Goal: Find specific page/section: Find specific page/section

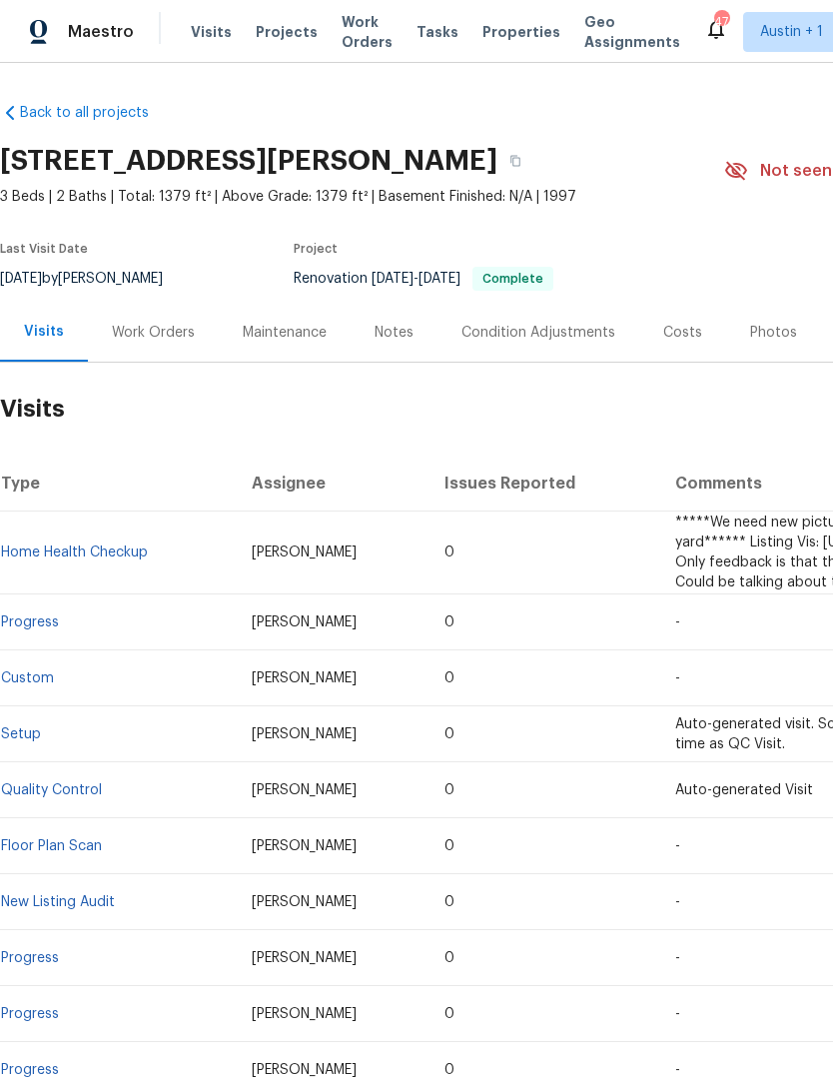
click at [502, 26] on span "Properties" at bounding box center [521, 32] width 78 height 20
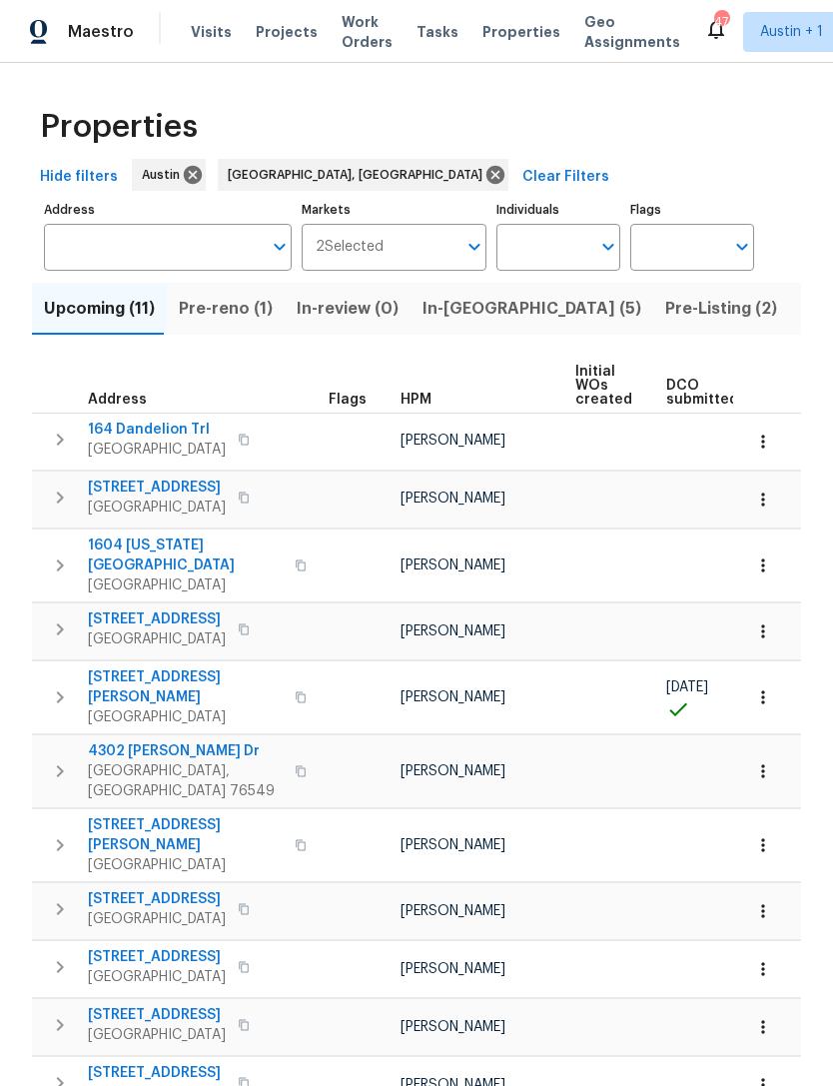
click at [247, 289] on button "Pre-reno (1)" at bounding box center [226, 309] width 118 height 52
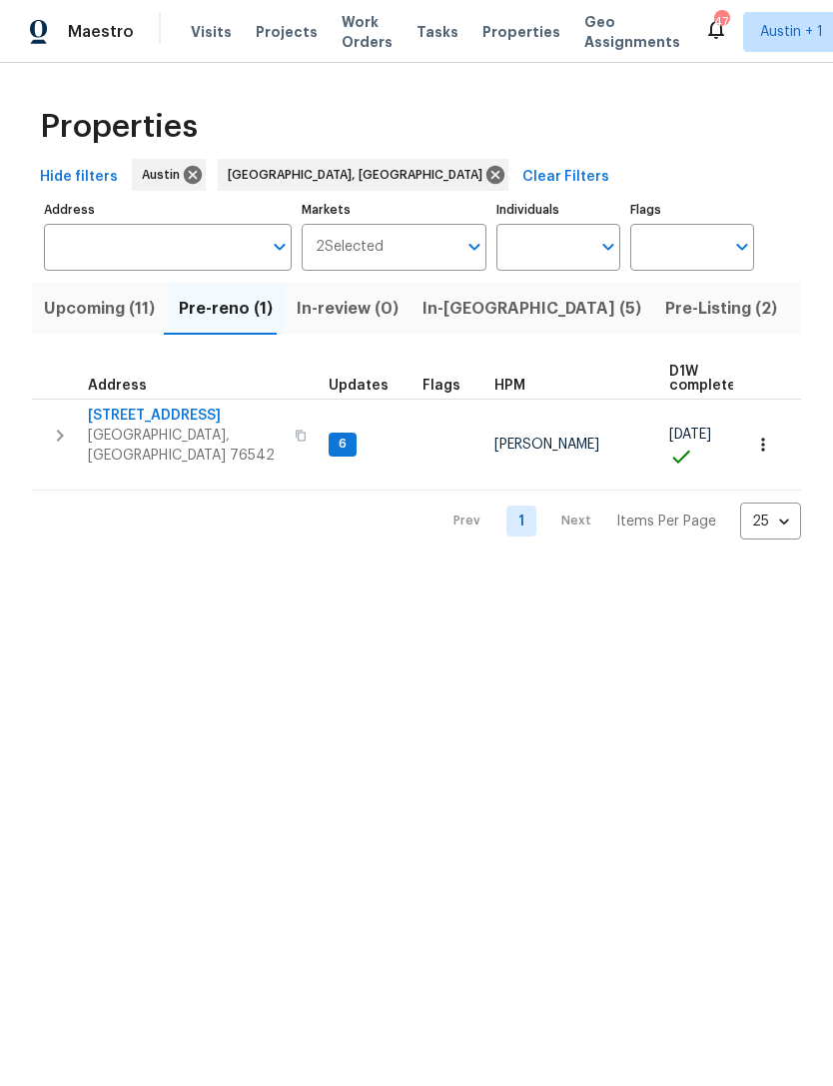
click at [369, 315] on span "In-review (0)" at bounding box center [348, 309] width 102 height 28
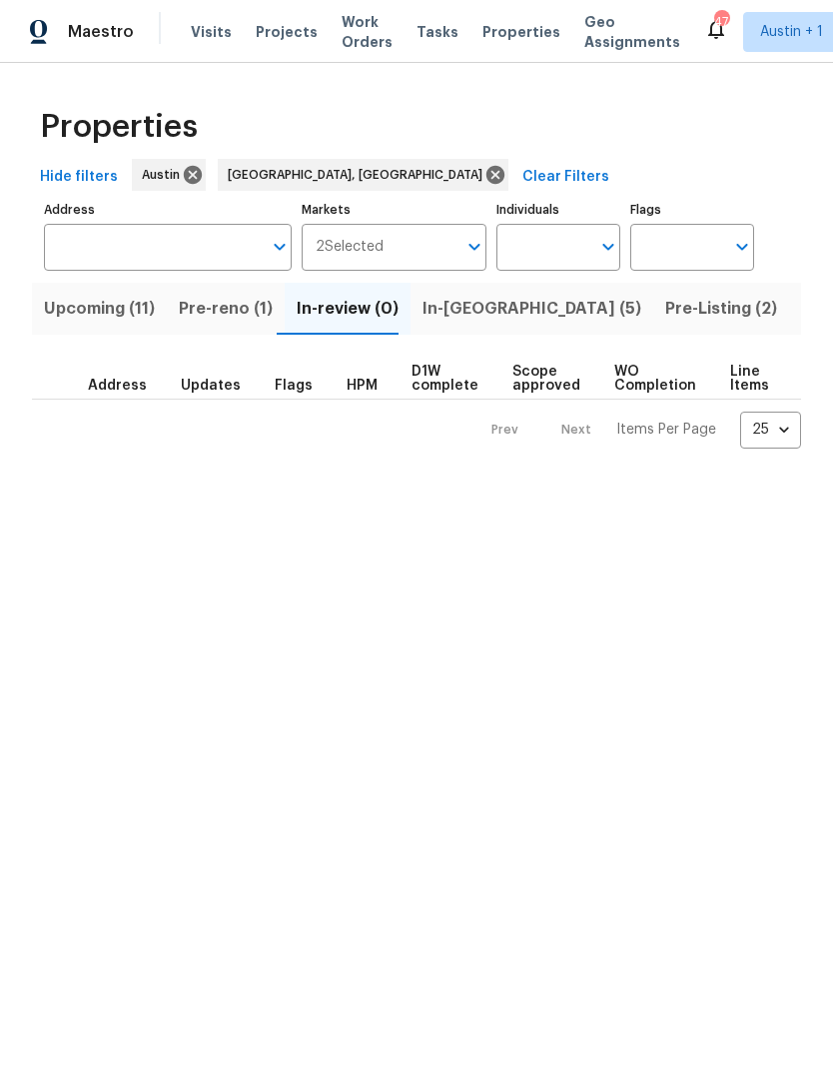
click at [446, 323] on span "In-[GEOGRAPHIC_DATA] (5)" at bounding box center [532, 309] width 219 height 28
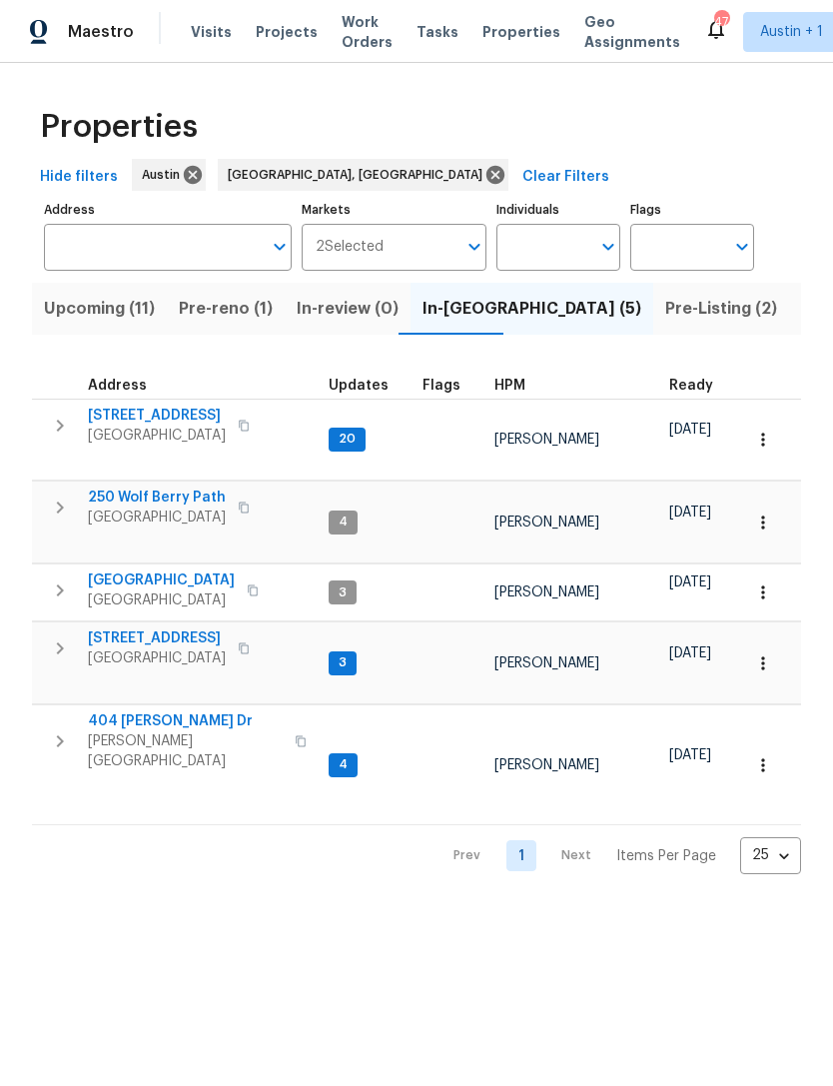
click at [765, 755] on icon "button" at bounding box center [763, 765] width 20 height 20
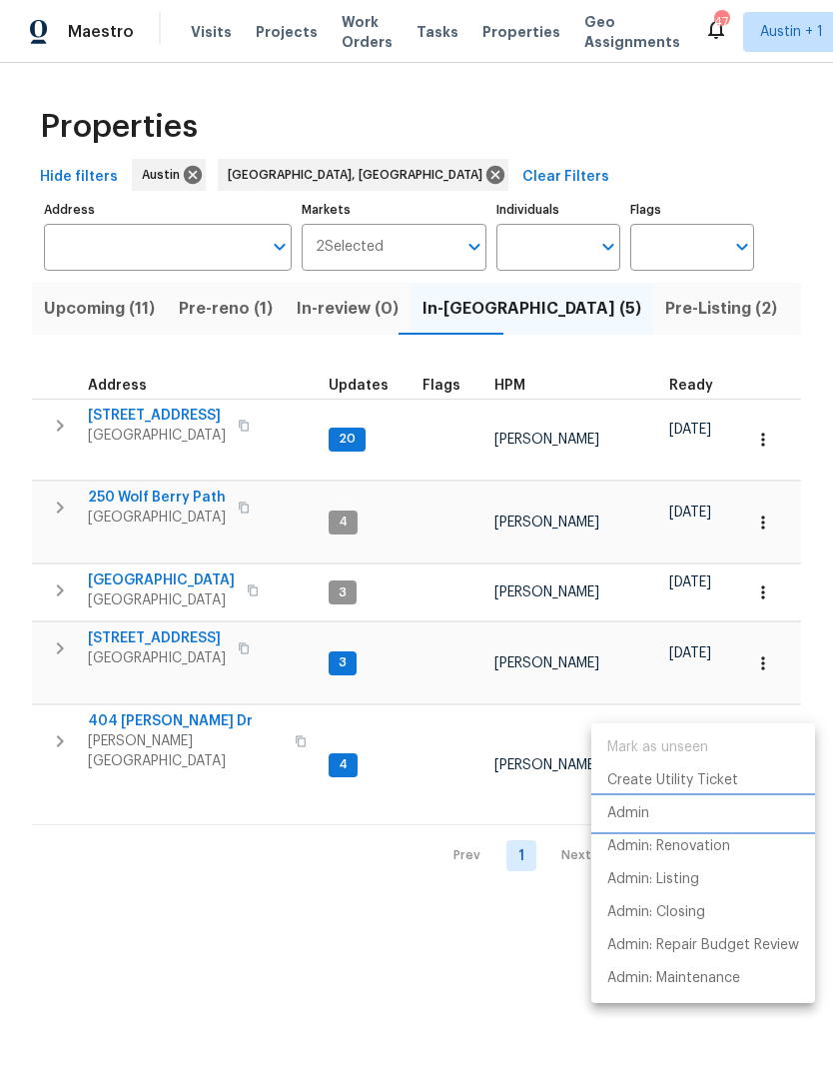
click at [656, 802] on li "Admin" at bounding box center [703, 813] width 224 height 33
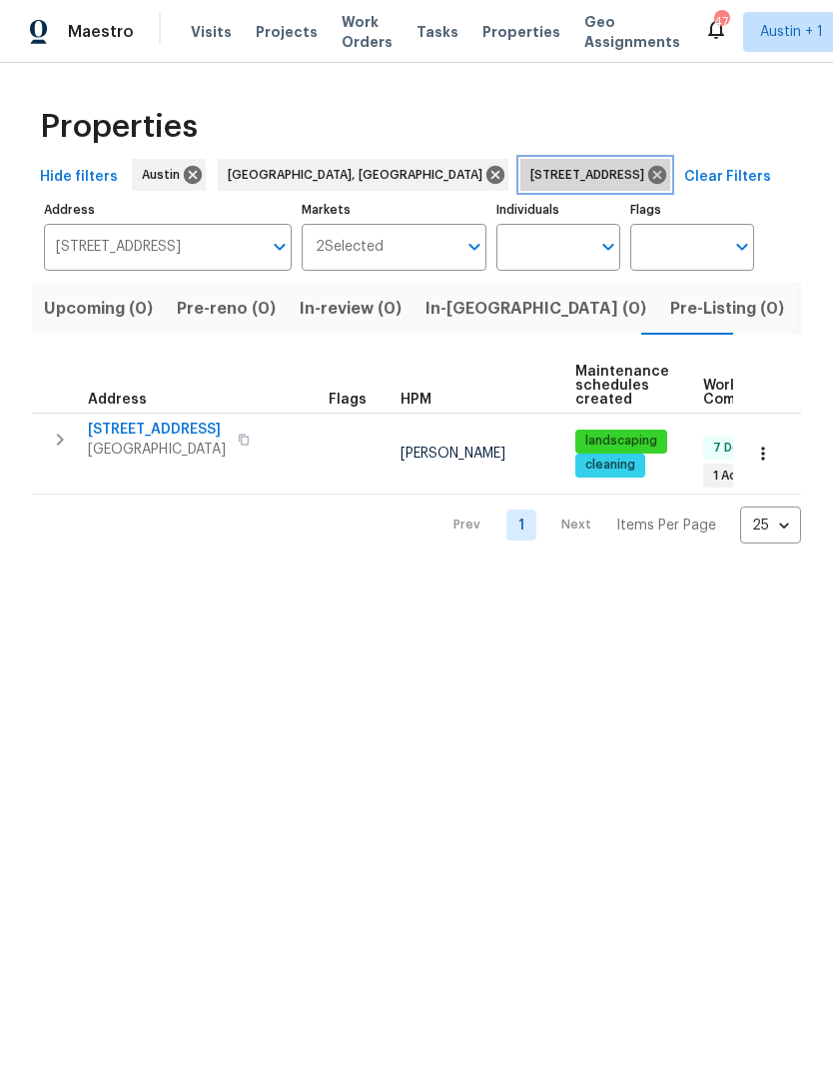
click at [646, 172] on icon at bounding box center [657, 175] width 22 height 22
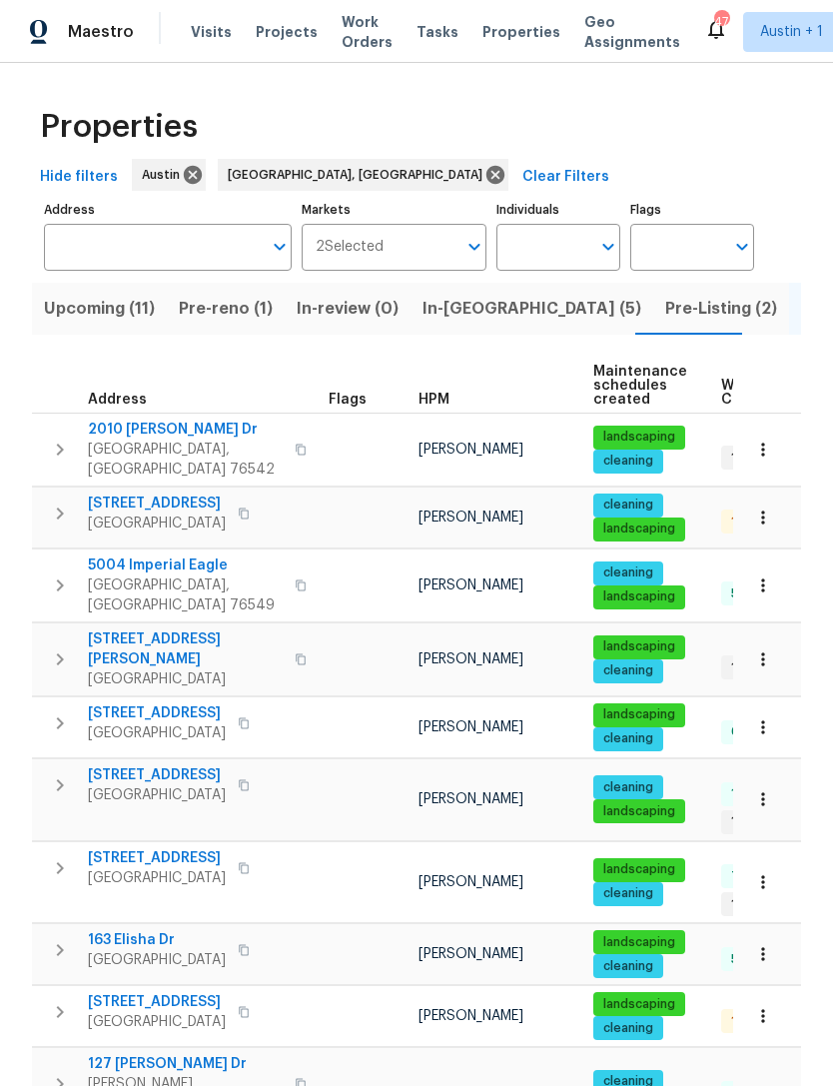
click at [459, 307] on span "In-[GEOGRAPHIC_DATA] (5)" at bounding box center [532, 309] width 219 height 28
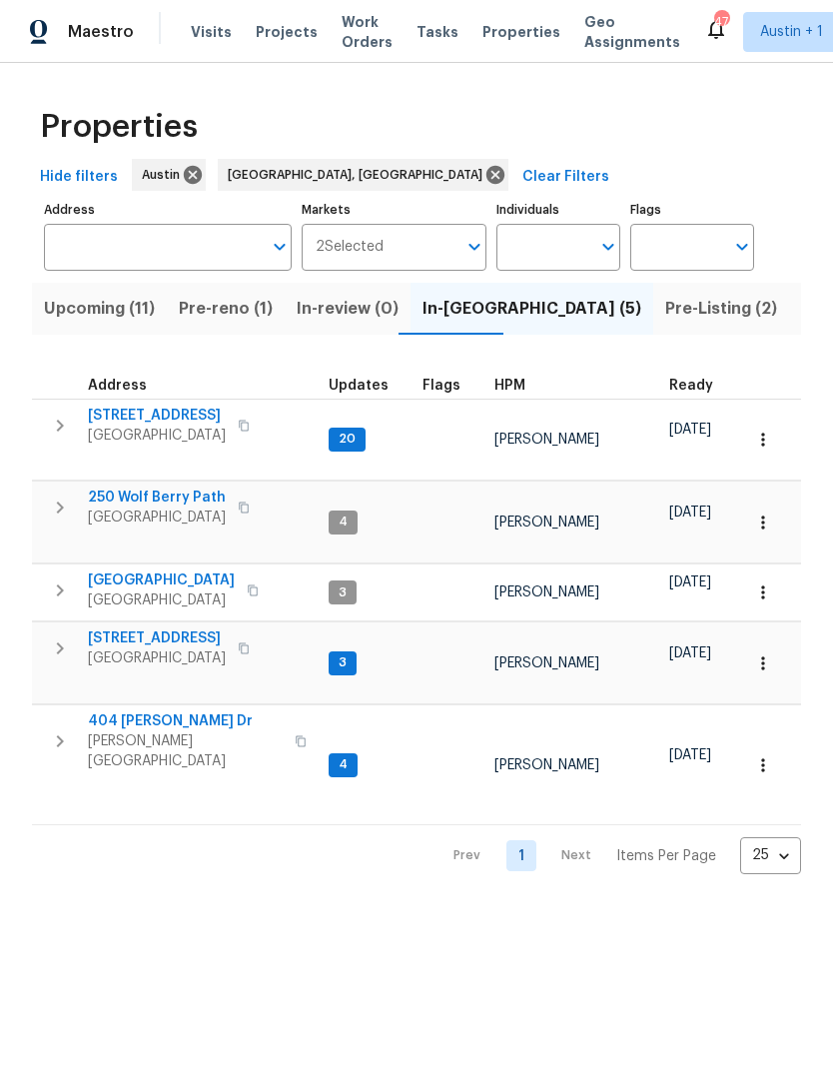
click at [58, 642] on icon "button" at bounding box center [60, 648] width 7 height 12
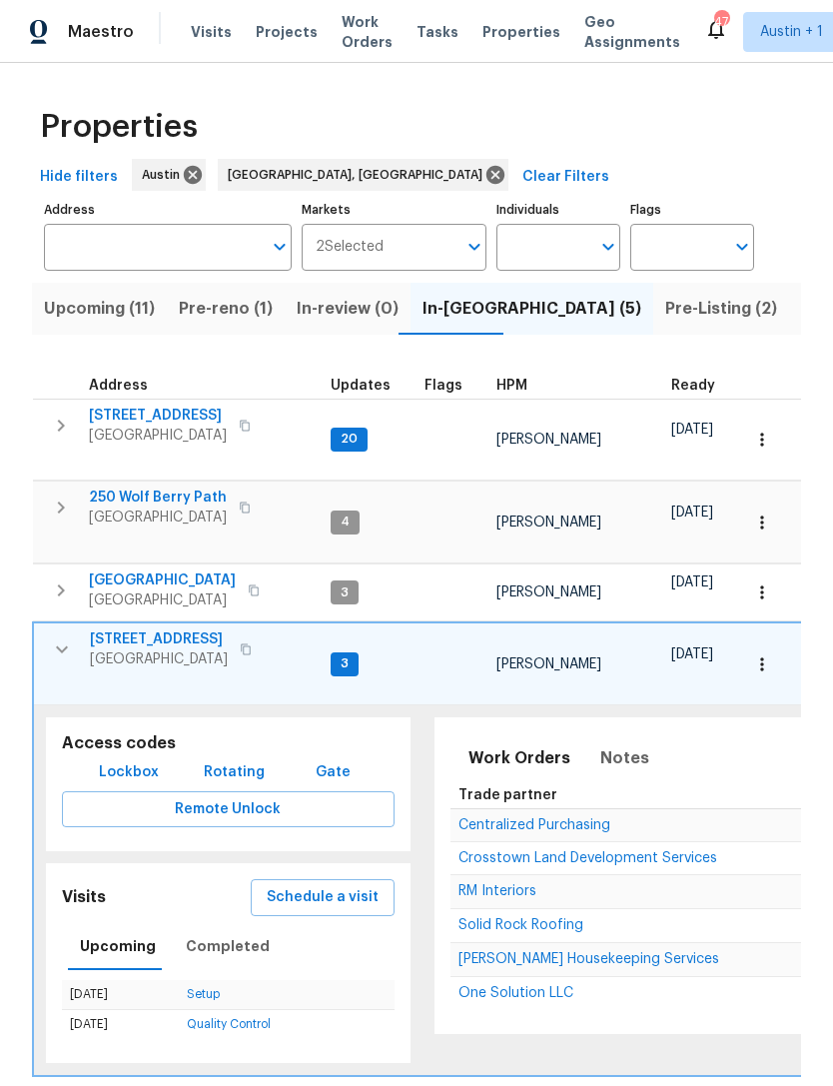
click at [778, 642] on button "button" at bounding box center [762, 664] width 44 height 44
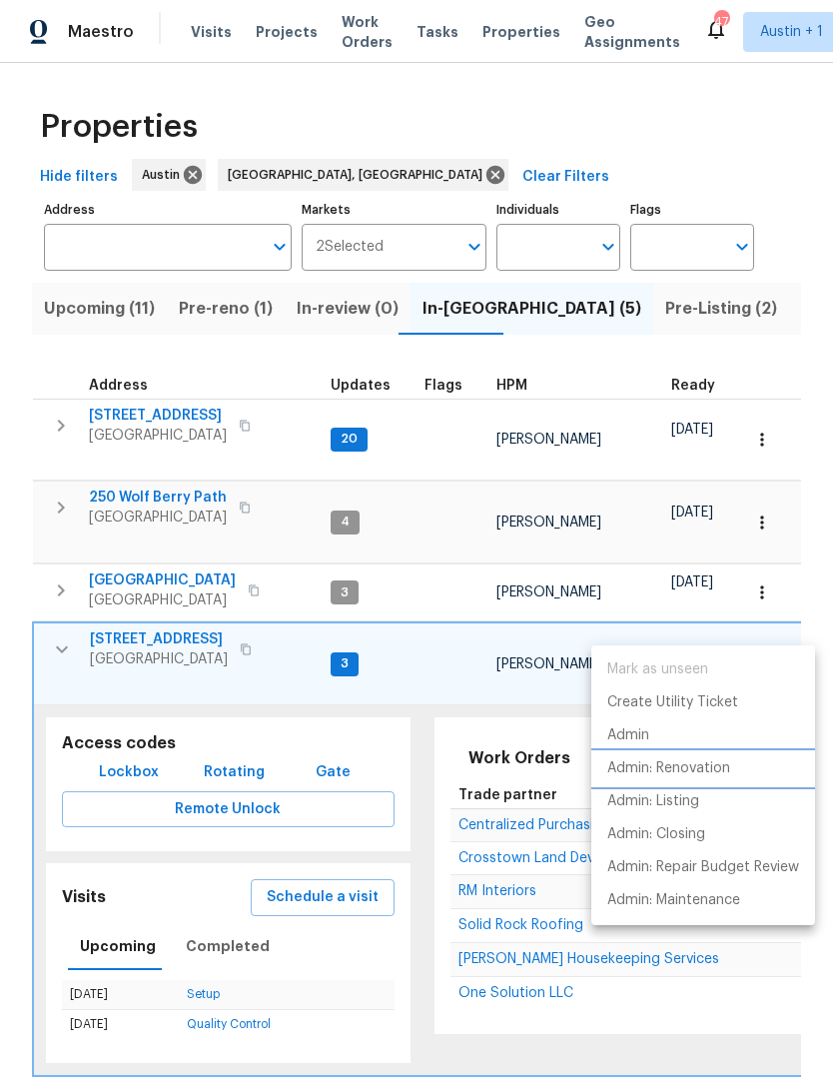
click at [740, 767] on li "Admin: Renovation" at bounding box center [703, 768] width 224 height 33
